Goal: Transaction & Acquisition: Purchase product/service

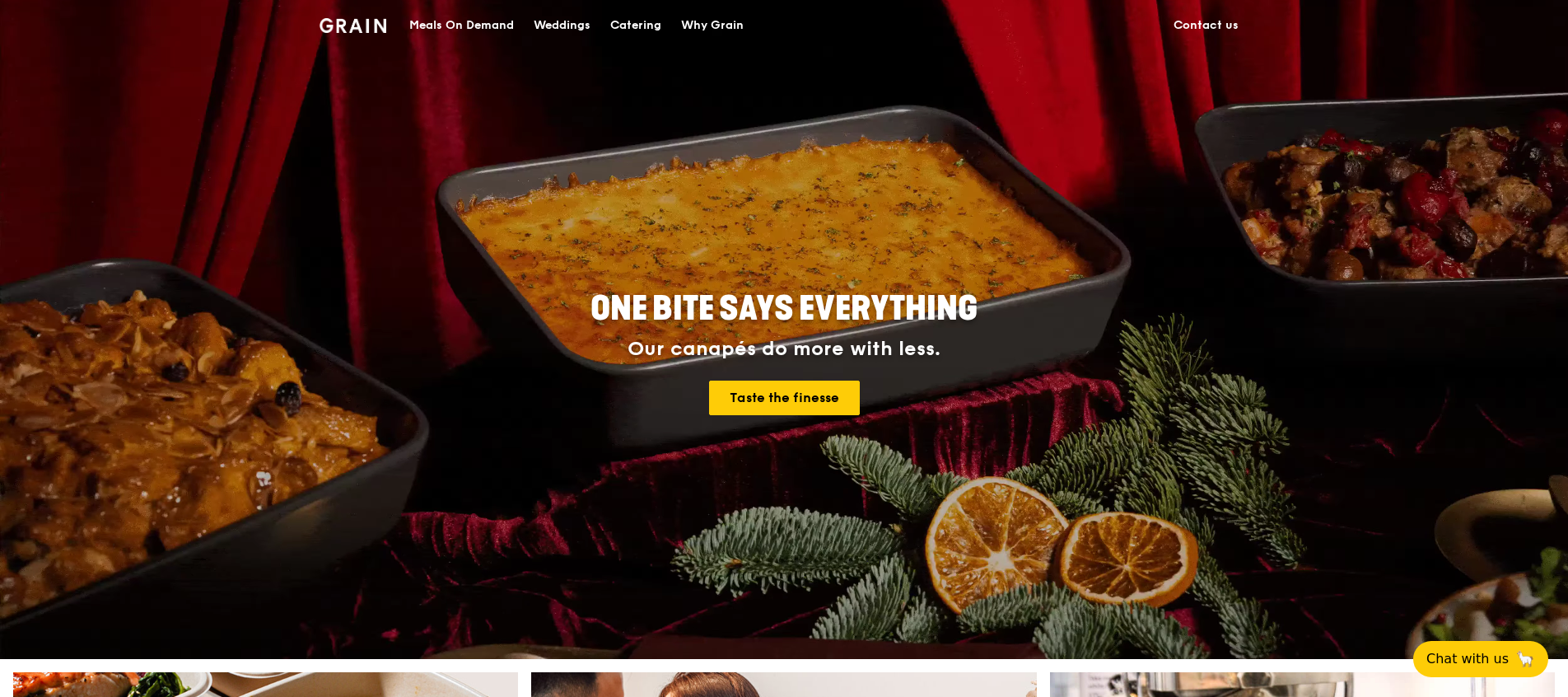
click at [494, 32] on div "Meals On Demand" at bounding box center [461, 25] width 105 height 49
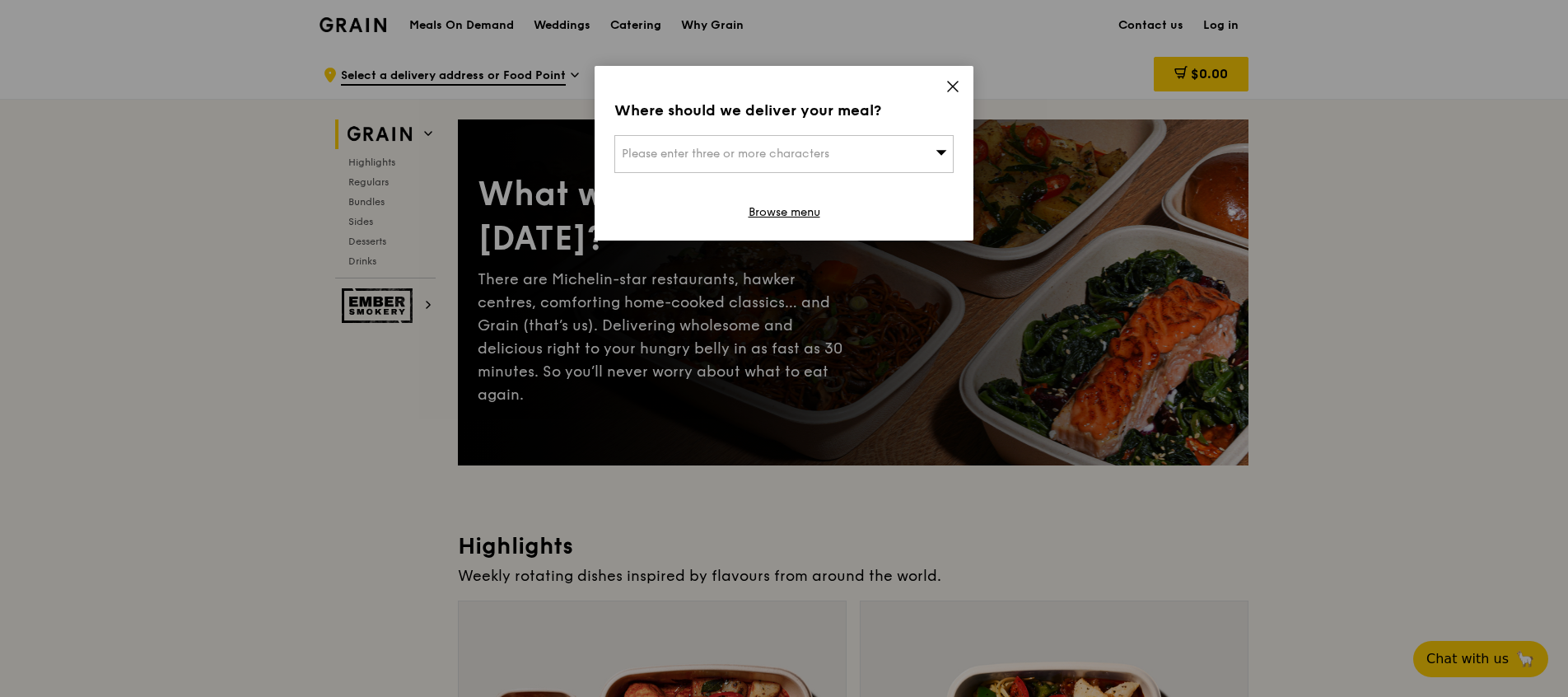
click at [934, 161] on div "Please enter three or more characters" at bounding box center [783, 154] width 339 height 38
click at [948, 69] on div "Where should we deliver your meal? Please enter three or more characters Please…" at bounding box center [784, 153] width 378 height 175
click at [951, 90] on icon at bounding box center [952, 86] width 15 height 15
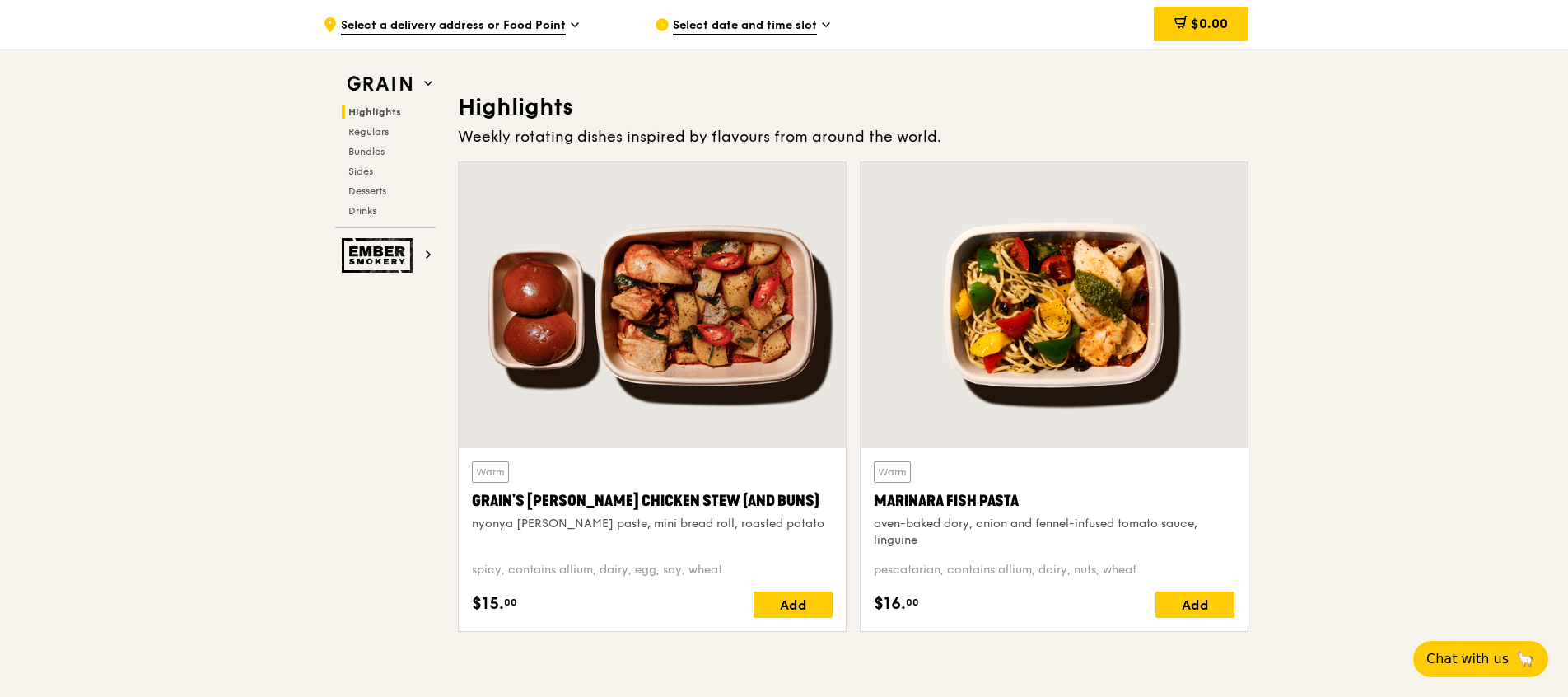
scroll to position [494, 0]
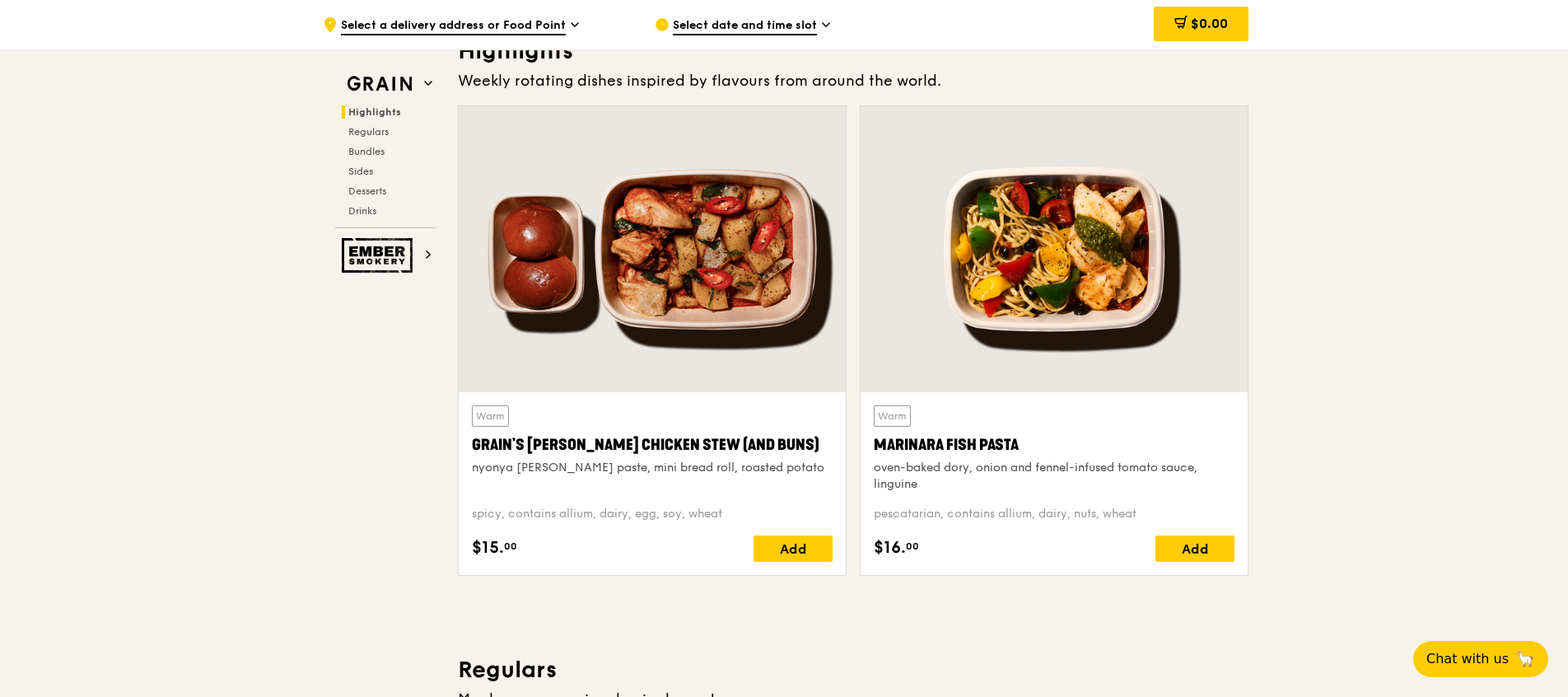
drag, startPoint x: 1479, startPoint y: 399, endPoint x: 1443, endPoint y: 408, distance: 37.1
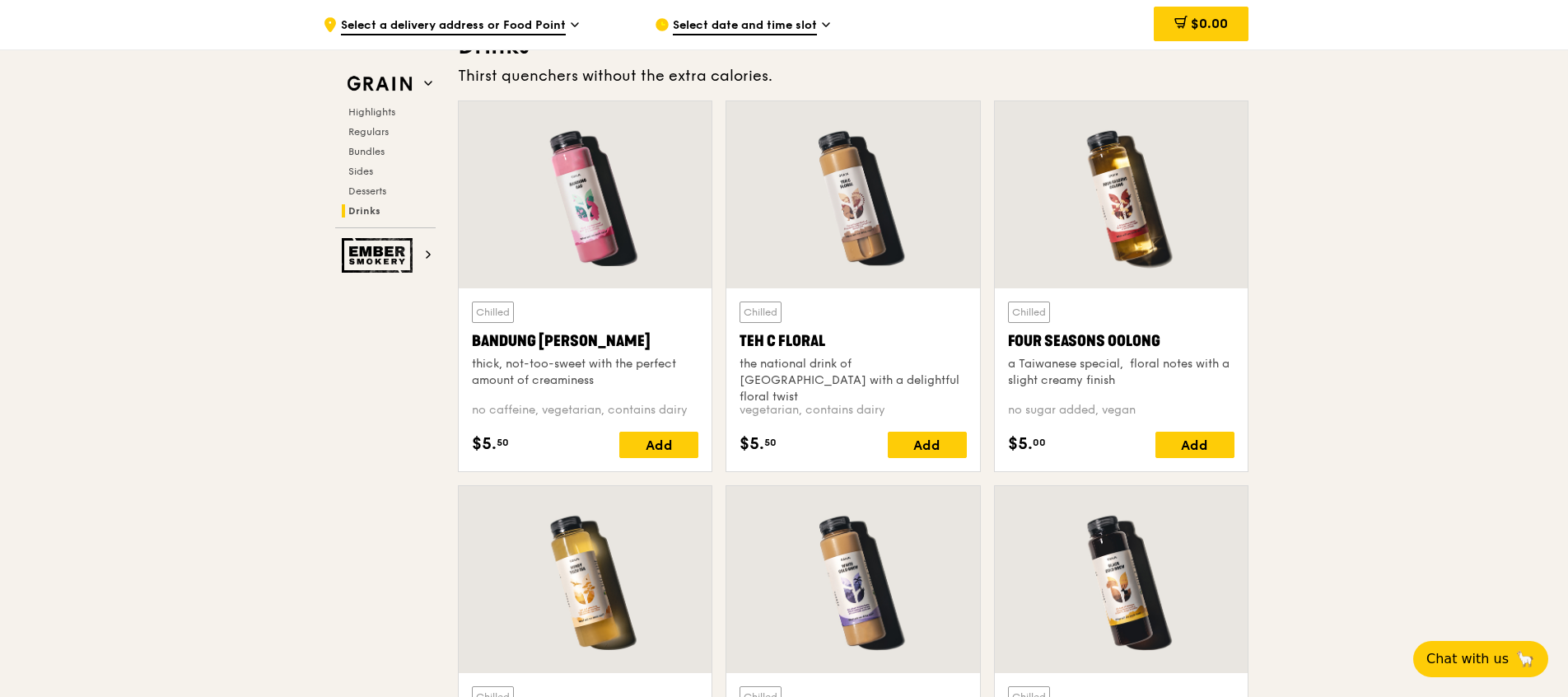
scroll to position [5683, 0]
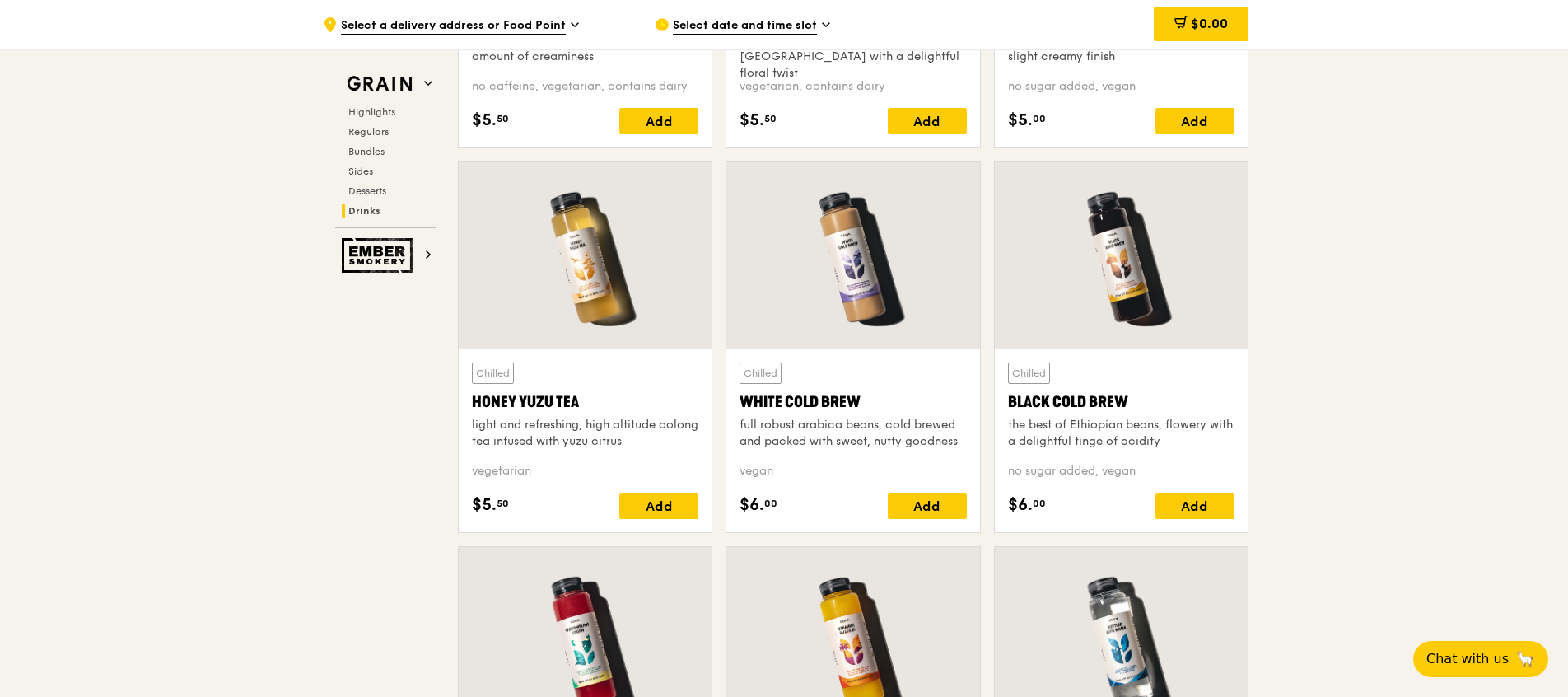
scroll to position [6054, 0]
